Goal: Task Accomplishment & Management: Manage account settings

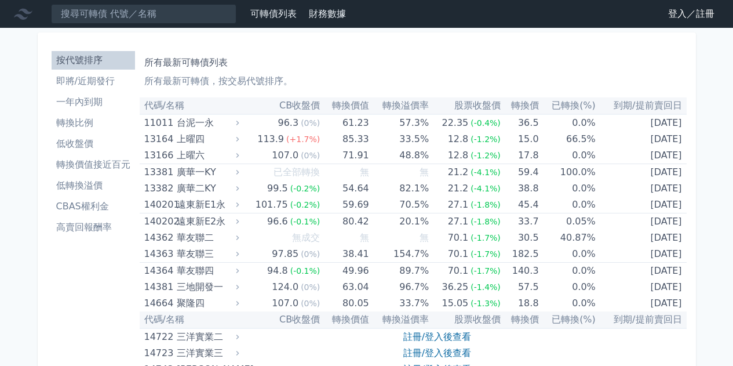
click at [677, 12] on link "登入／註冊" at bounding box center [691, 14] width 65 height 19
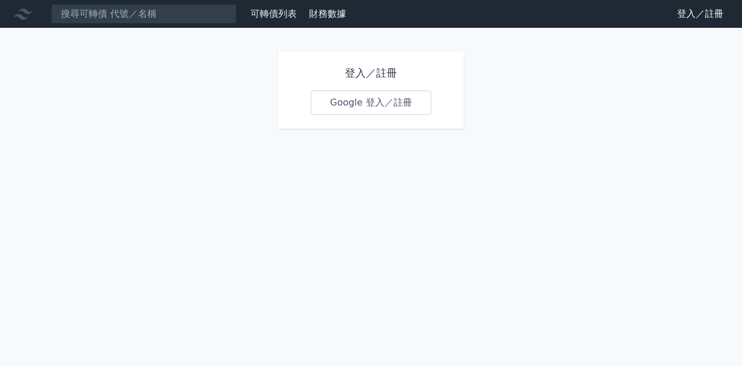
click at [364, 99] on link "Google 登入／註冊" at bounding box center [371, 102] width 120 height 24
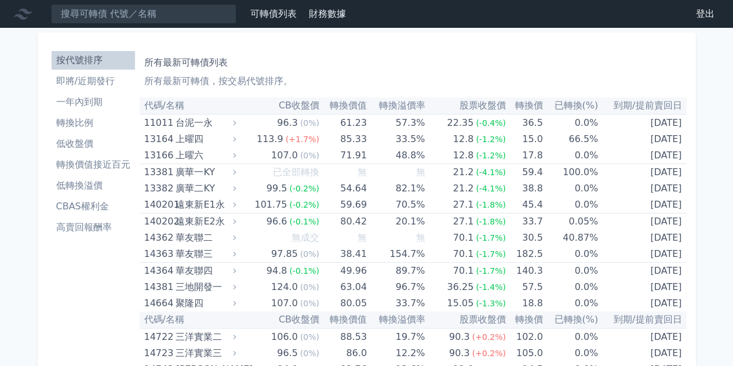
click at [90, 81] on li "即將/近期發行" at bounding box center [93, 81] width 83 height 14
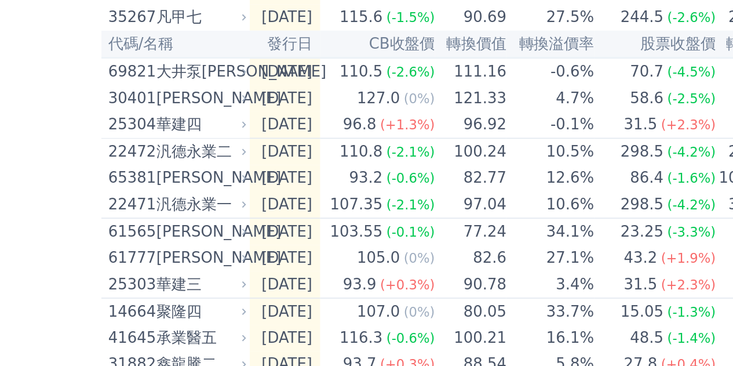
scroll to position [366, 0]
